Goal: Task Accomplishment & Management: Manage account settings

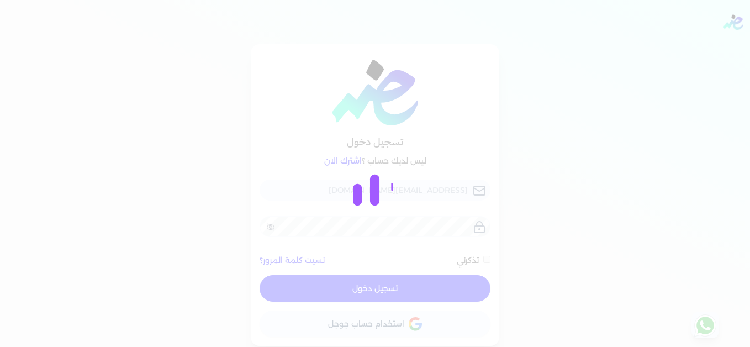
checkbox input "false"
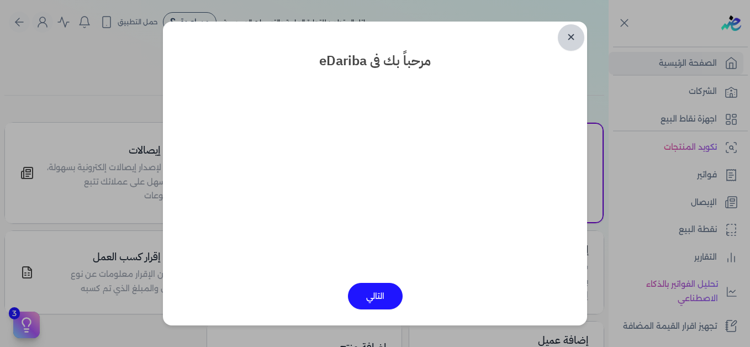
click at [567, 38] on link "✕" at bounding box center [571, 37] width 26 height 26
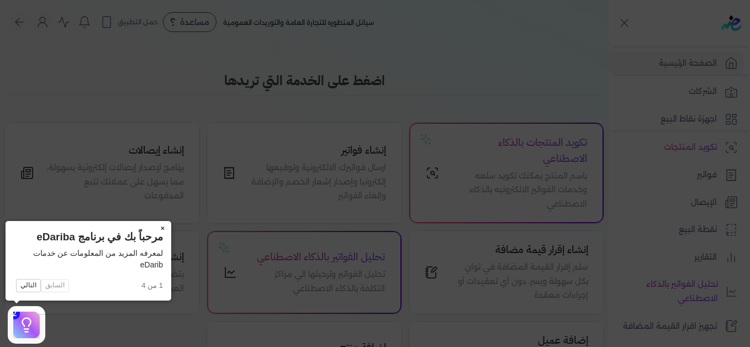
click at [161, 227] on button "×" at bounding box center [162, 228] width 18 height 15
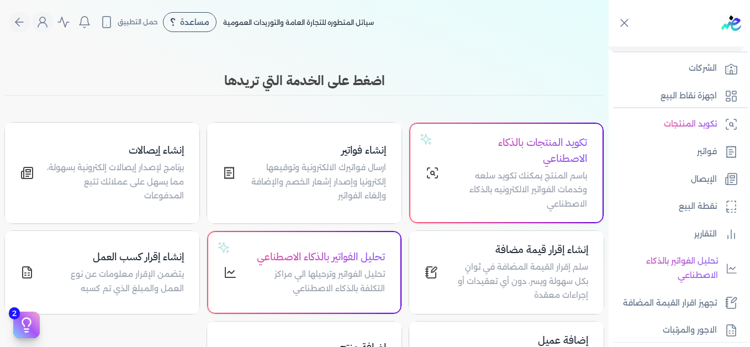
scroll to position [250, 0]
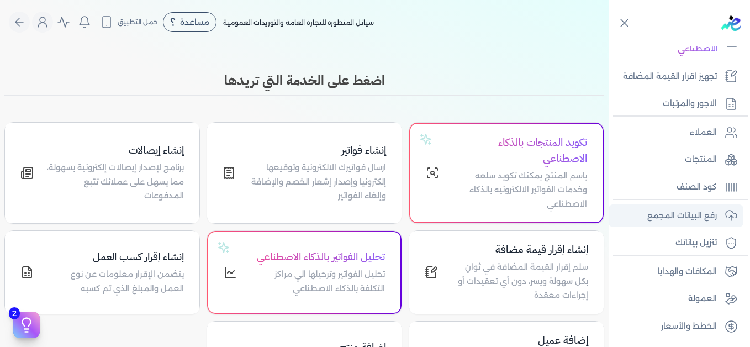
click at [671, 211] on p "رفع البيانات المجمع" at bounding box center [682, 216] width 70 height 14
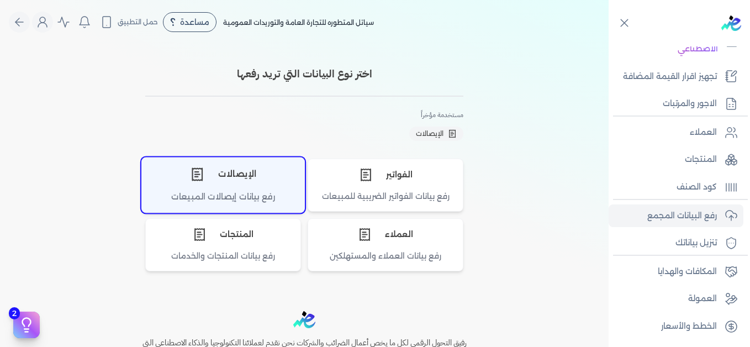
click at [151, 182] on div "الإيصالات" at bounding box center [223, 173] width 162 height 33
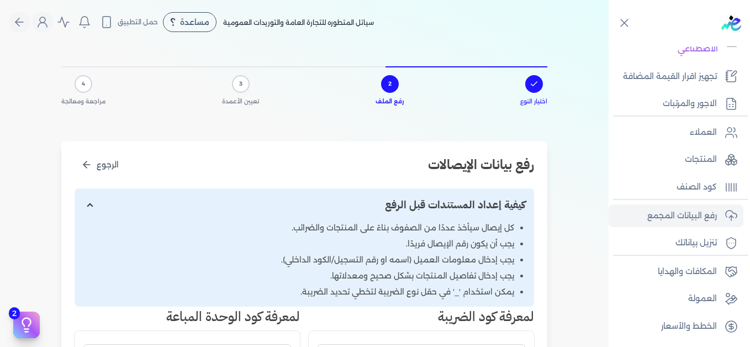
scroll to position [331, 0]
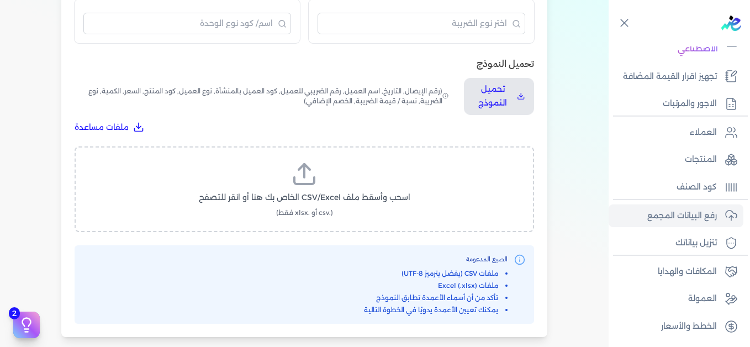
click at [330, 183] on label "اسحب وأسقط ملف CSV/Excel الخاص بك هنا أو انقر للتصفح (.csv أو .xlsx فقط)" at bounding box center [304, 189] width 431 height 57
click at [0, 0] on input "اسحب وأسقط ملف CSV/Excel الخاص بك هنا أو انقر للتصفح (.csv أو .xlsx فقط)" at bounding box center [0, 0] width 0 height 0
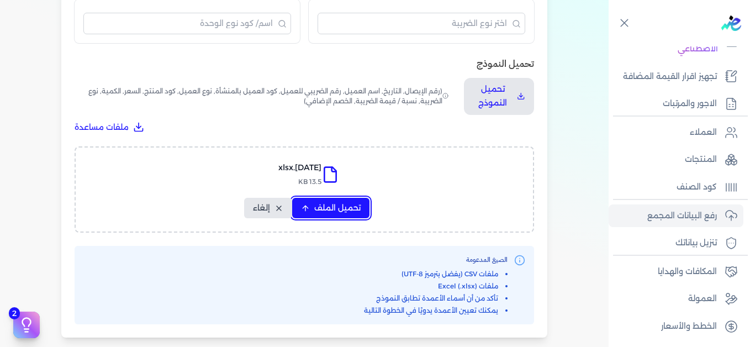
click at [363, 208] on button "تحميل الملف" at bounding box center [330, 208] width 77 height 20
select select "التاريخ"
select select "أسم العميل"
select select "نوع العميل"
select select "وصف البند"
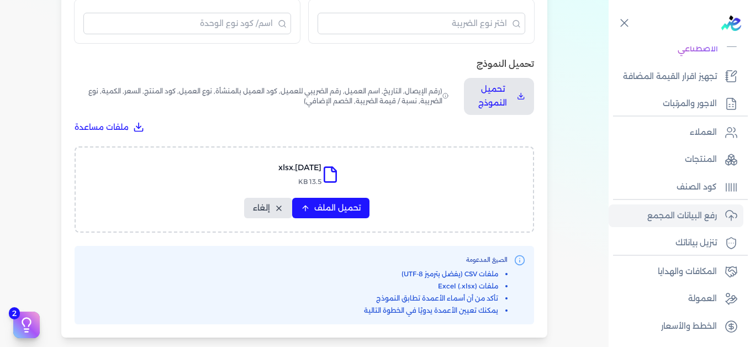
select select "السعر"
select select "الكمية"
select select "نوع الضريبة"
select select "نسبة / قيمة الضريبة"
select select "خصم اضافي"
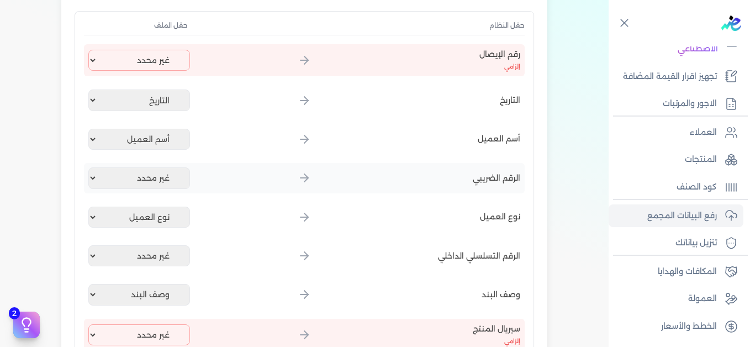
scroll to position [166, 0]
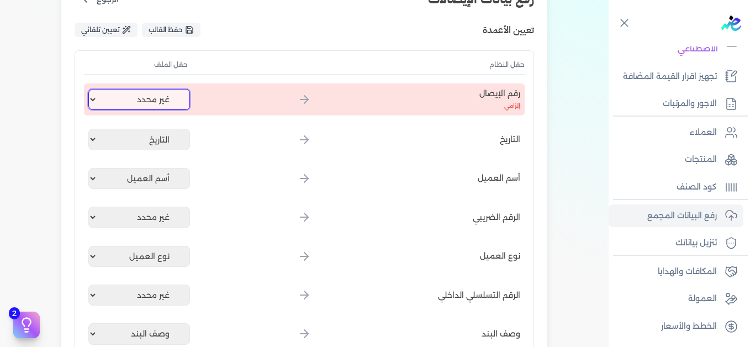
click at [142, 89] on select "غير محدد إيصال رقم التاريخ كود العميل بالمنشأة أسم العميل الرقم الضريبي للعميل …" at bounding box center [139, 99] width 102 height 21
select select "إيصال رقم"
click at [91, 89] on select "غير محدد إيصال رقم التاريخ كود العميل بالمنشأة أسم العميل الرقم الضريبي للعميل …" at bounding box center [139, 99] width 102 height 21
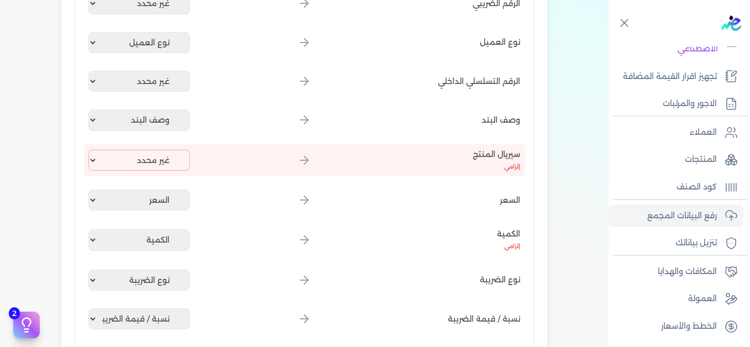
scroll to position [386, 0]
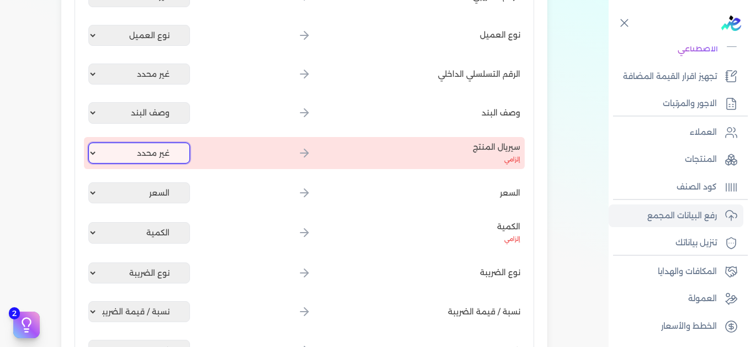
drag, startPoint x: 145, startPoint y: 154, endPoint x: 153, endPoint y: 156, distance: 8.4
click at [146, 155] on select "غير محدد إيصال رقم التاريخ كود العميل بالمنشأة أسم العميل الرقم الضريبي للعميل …" at bounding box center [139, 152] width 102 height 21
select select "كود المنتج الداخلي"
click at [91, 142] on select "غير محدد إيصال رقم التاريخ كود العميل بالمنشأة أسم العميل الرقم الضريبي للعميل …" at bounding box center [139, 152] width 102 height 21
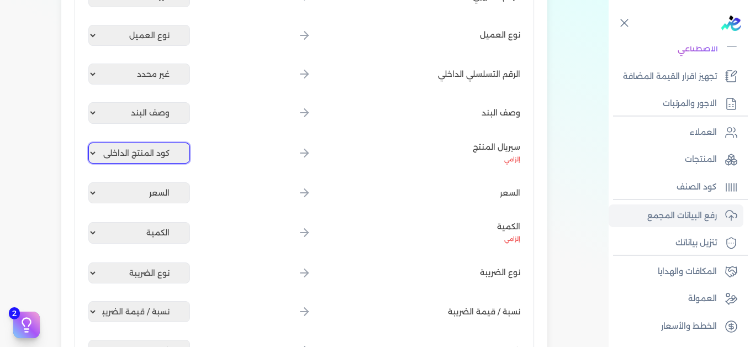
scroll to position [687, 0]
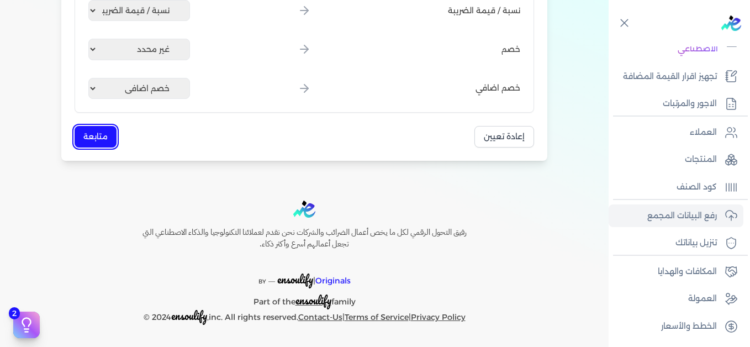
click at [103, 141] on button "متابعة" at bounding box center [96, 137] width 42 height 22
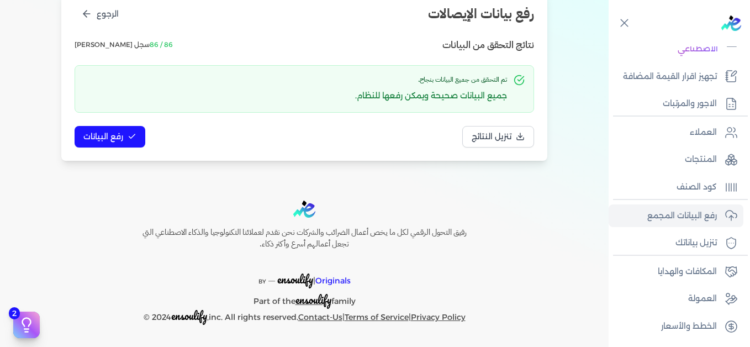
scroll to position [151, 0]
click at [129, 135] on button "رفع البيانات" at bounding box center [110, 137] width 71 height 22
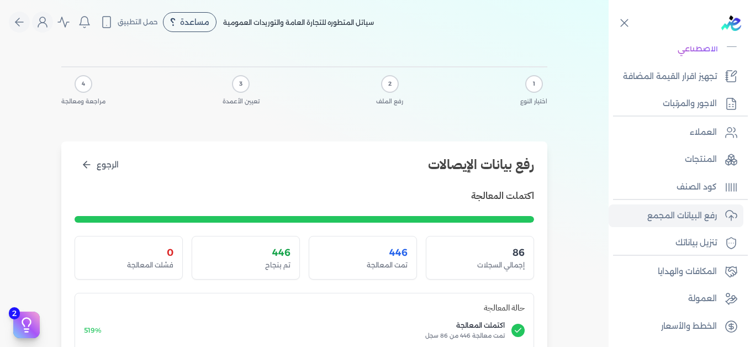
scroll to position [221, 0]
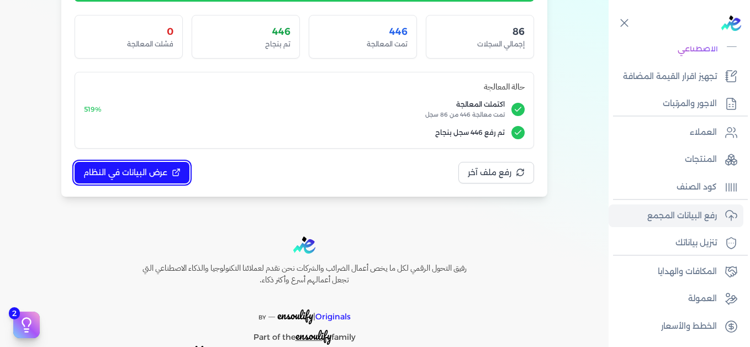
click at [121, 169] on span "عرض البيانات في النظام" at bounding box center [125, 173] width 84 height 12
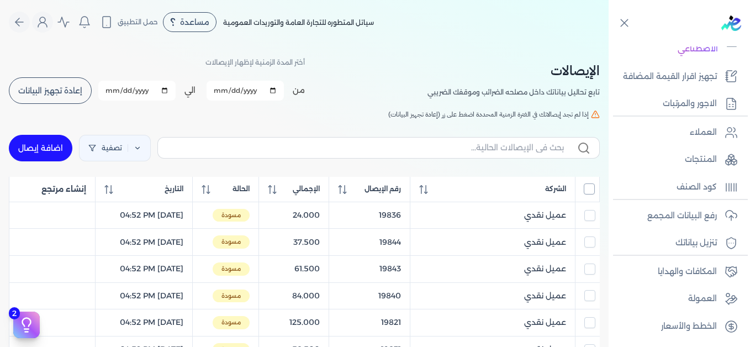
click at [591, 189] on input "All items unselected" at bounding box center [588, 188] width 11 height 11
checkbox input "true"
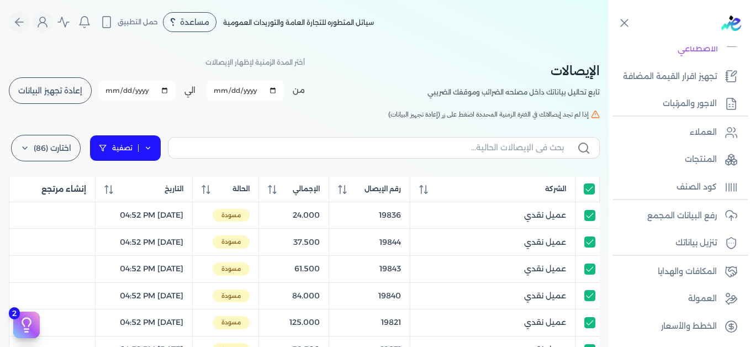
click at [145, 147] on link "تصفية" at bounding box center [125, 148] width 72 height 26
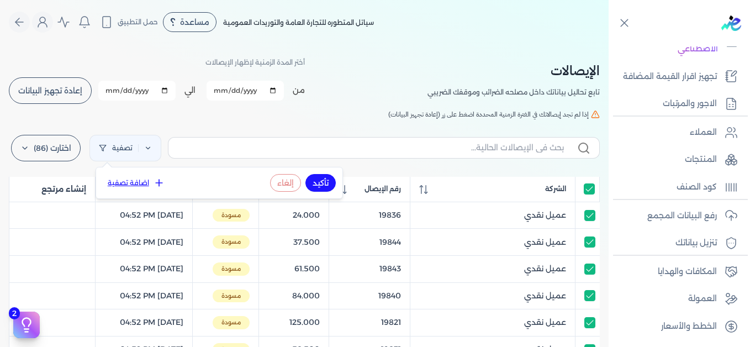
click at [148, 182] on button "اضافة تصفية" at bounding box center [136, 182] width 67 height 13
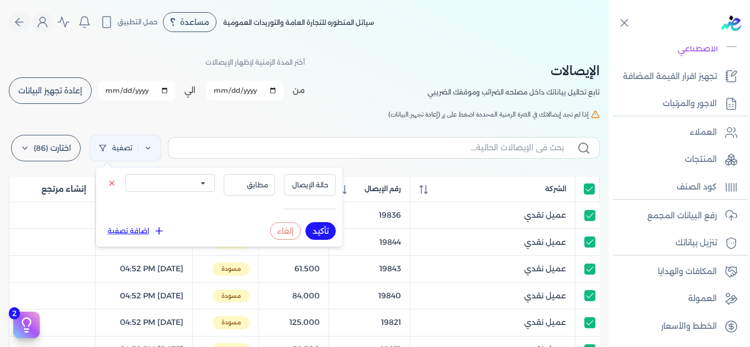
drag, startPoint x: 168, startPoint y: 185, endPoint x: 167, endPoint y: 193, distance: 7.3
click at [168, 185] on select "الكل مقبولة غير مقبولة يتم مراجعتها ملغية مرفوضة مسودة" at bounding box center [169, 183] width 89 height 18
select select "draft"
click at [125, 174] on select "الكل مقبولة غير مقبولة يتم مراجعتها ملغية مرفوضة مسودة" at bounding box center [169, 183] width 89 height 18
click at [324, 230] on button "تأكيد" at bounding box center [320, 231] width 30 height 18
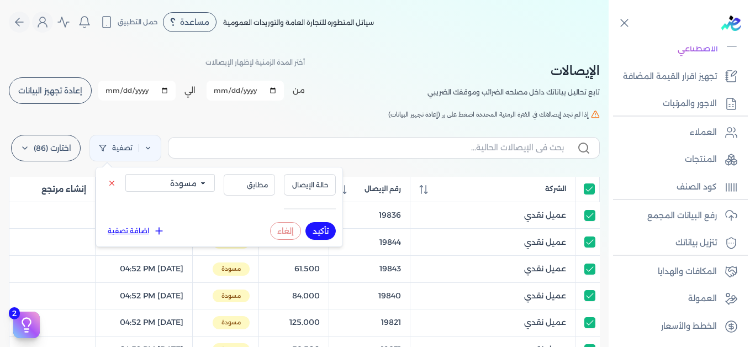
click at [231, 119] on h5 "إذا لم تجد إيصالاتك في الفترة الزمنية المحددة اضغط على زر (إعادة تجهيز البيانات)" at bounding box center [304, 114] width 591 height 10
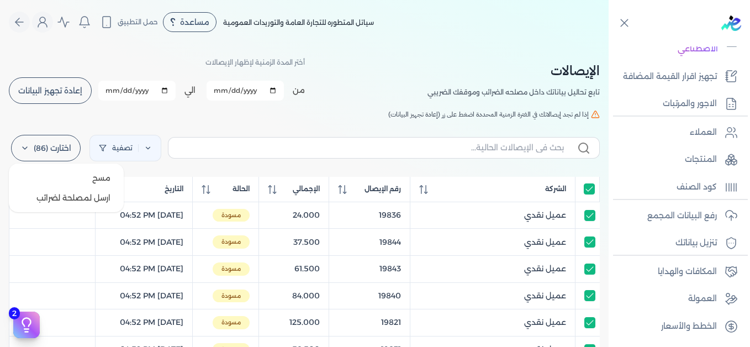
click at [63, 151] on label "اختارت (86)" at bounding box center [46, 148] width 70 height 26
click at [62, 200] on button "ارسل لمصلحة لضرائب" at bounding box center [66, 198] width 106 height 20
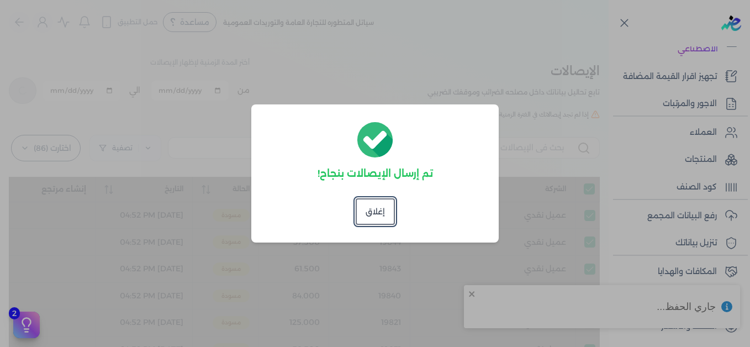
checkbox input "true"
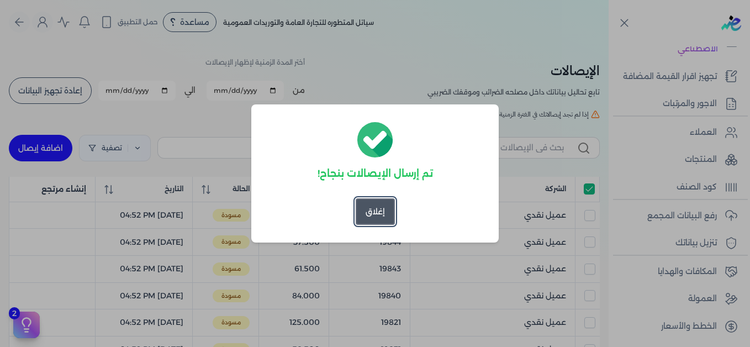
click at [361, 209] on button "إغلاق" at bounding box center [374, 211] width 39 height 26
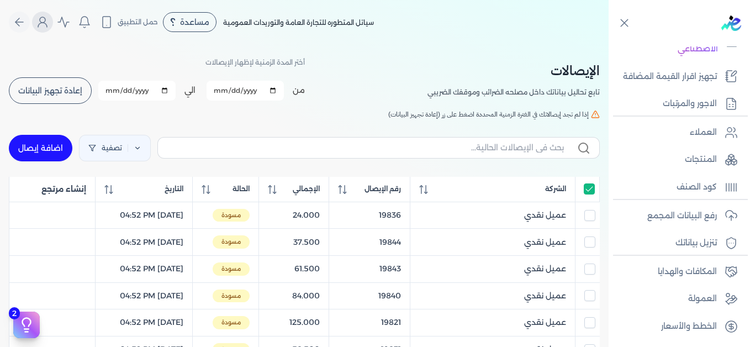
click at [44, 26] on icon "Global" at bounding box center [42, 21] width 13 height 13
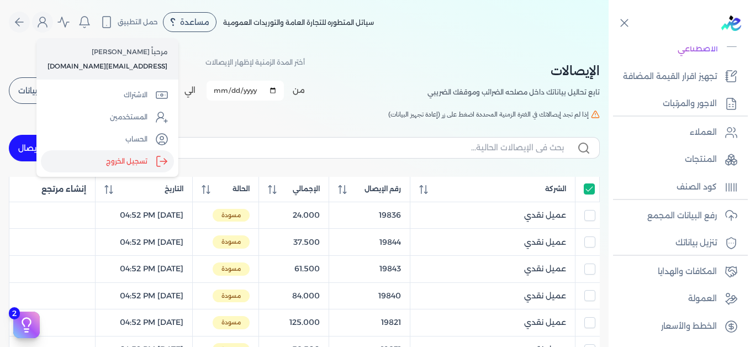
click at [124, 159] on label "تسجيل الخروج" at bounding box center [107, 161] width 133 height 22
click at [608, 44] on input "Close" at bounding box center [608, 44] width 0 height 0
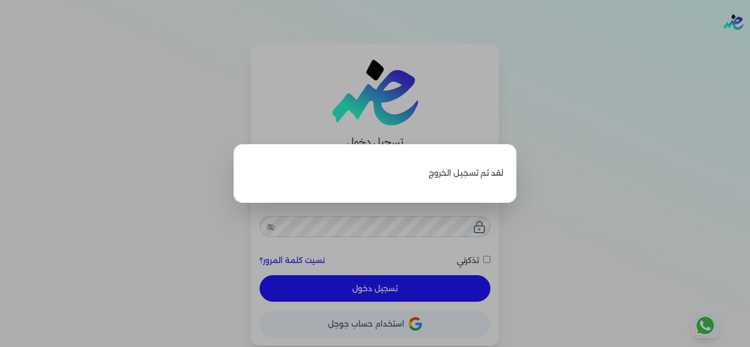
click at [718, 147] on label "Close" at bounding box center [375, 173] width 750 height 347
click at [749, 44] on input "Close" at bounding box center [750, 44] width 0 height 0
